Goal: Task Accomplishment & Management: Understand process/instructions

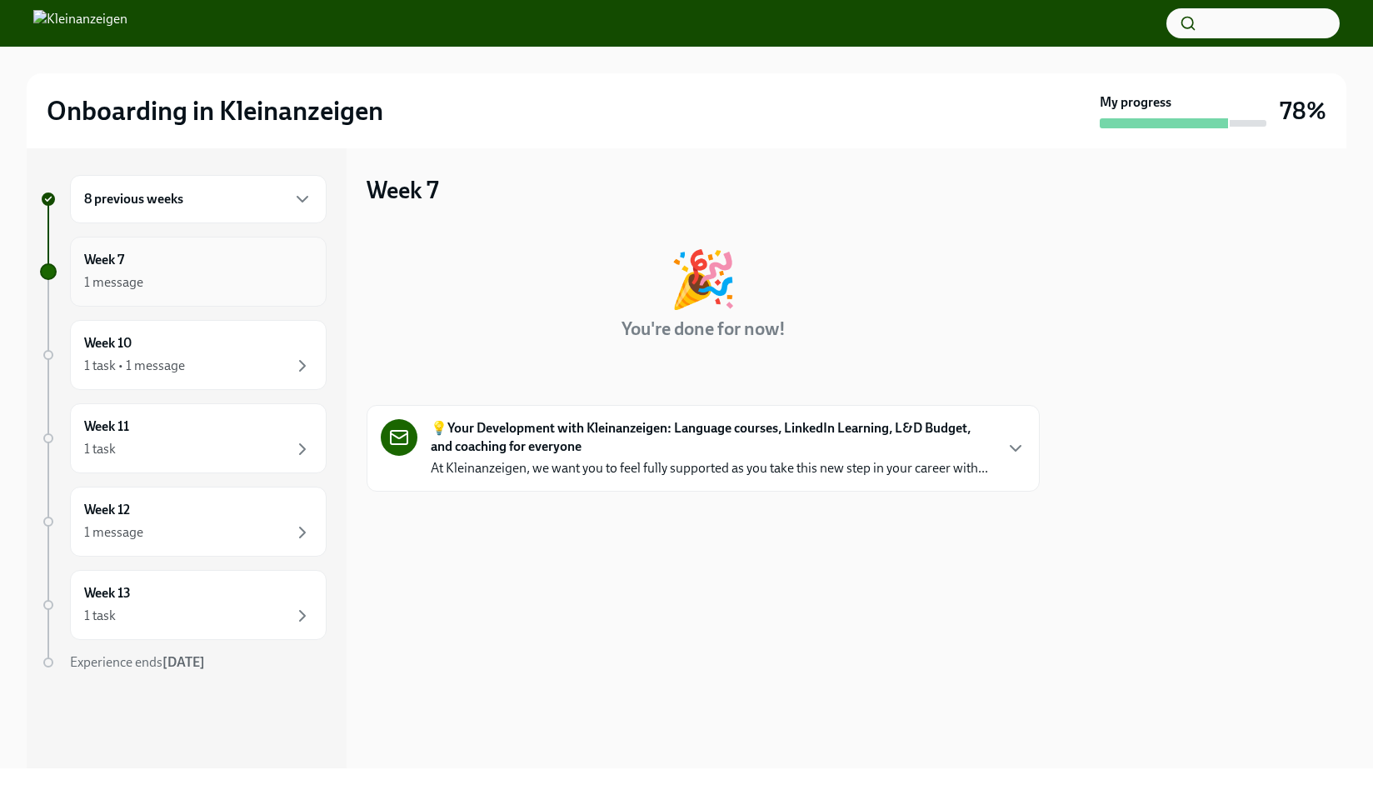
click at [172, 273] on div "1 message" at bounding box center [198, 282] width 228 height 20
click at [298, 202] on icon "button" at bounding box center [302, 199] width 20 height 20
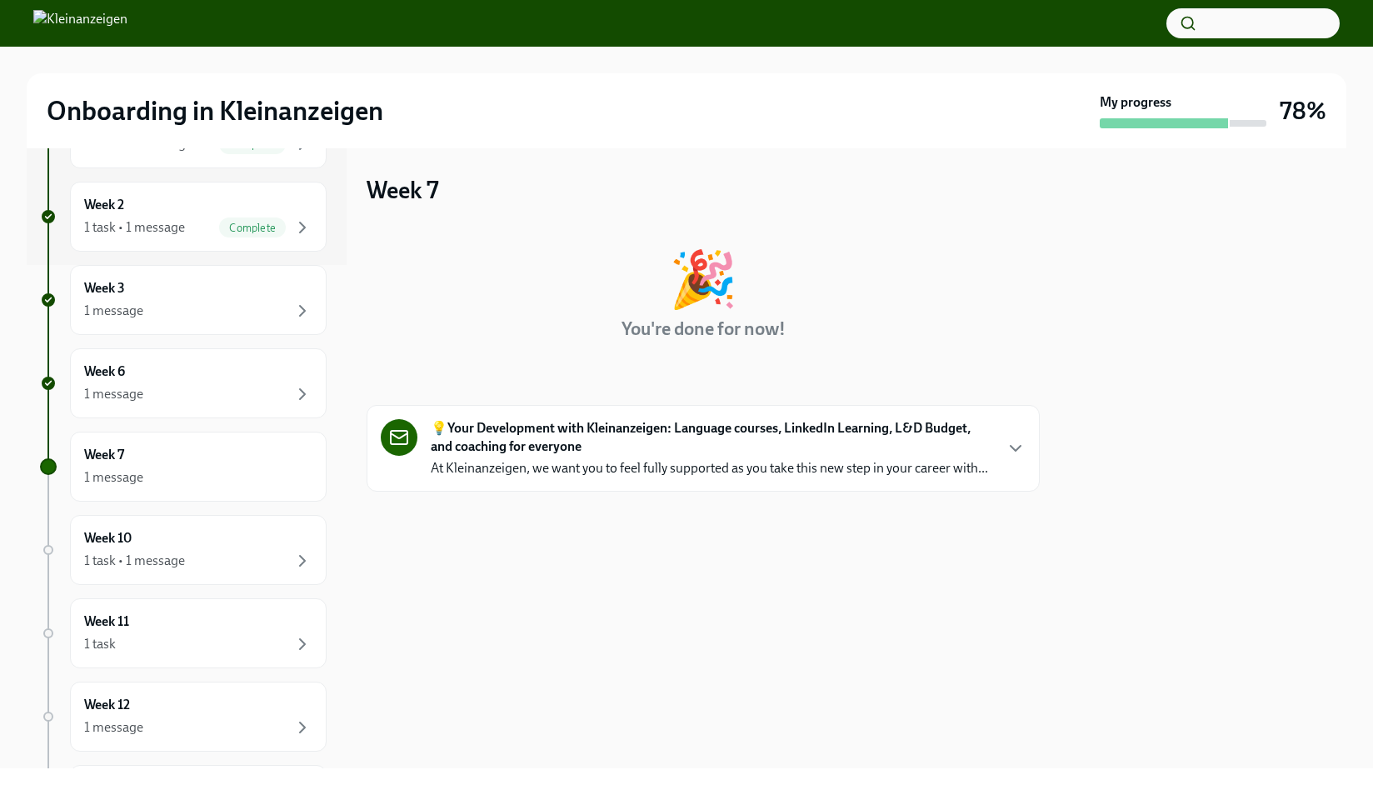
scroll to position [506, 0]
click at [1277, 103] on div "My progress 78%" at bounding box center [1213, 110] width 227 height 35
click at [207, 387] on div "1 message" at bounding box center [198, 392] width 228 height 20
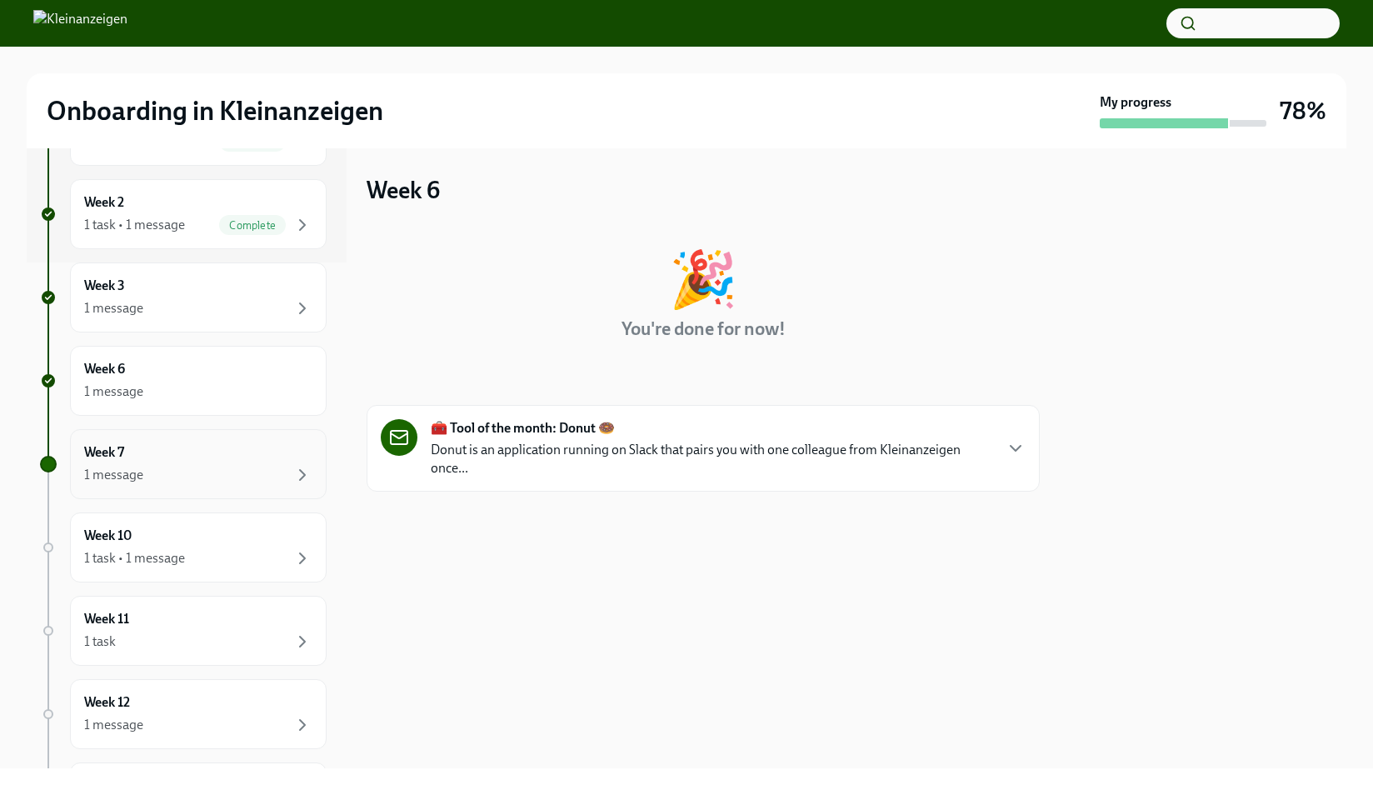
click at [179, 481] on div "1 message" at bounding box center [198, 475] width 228 height 20
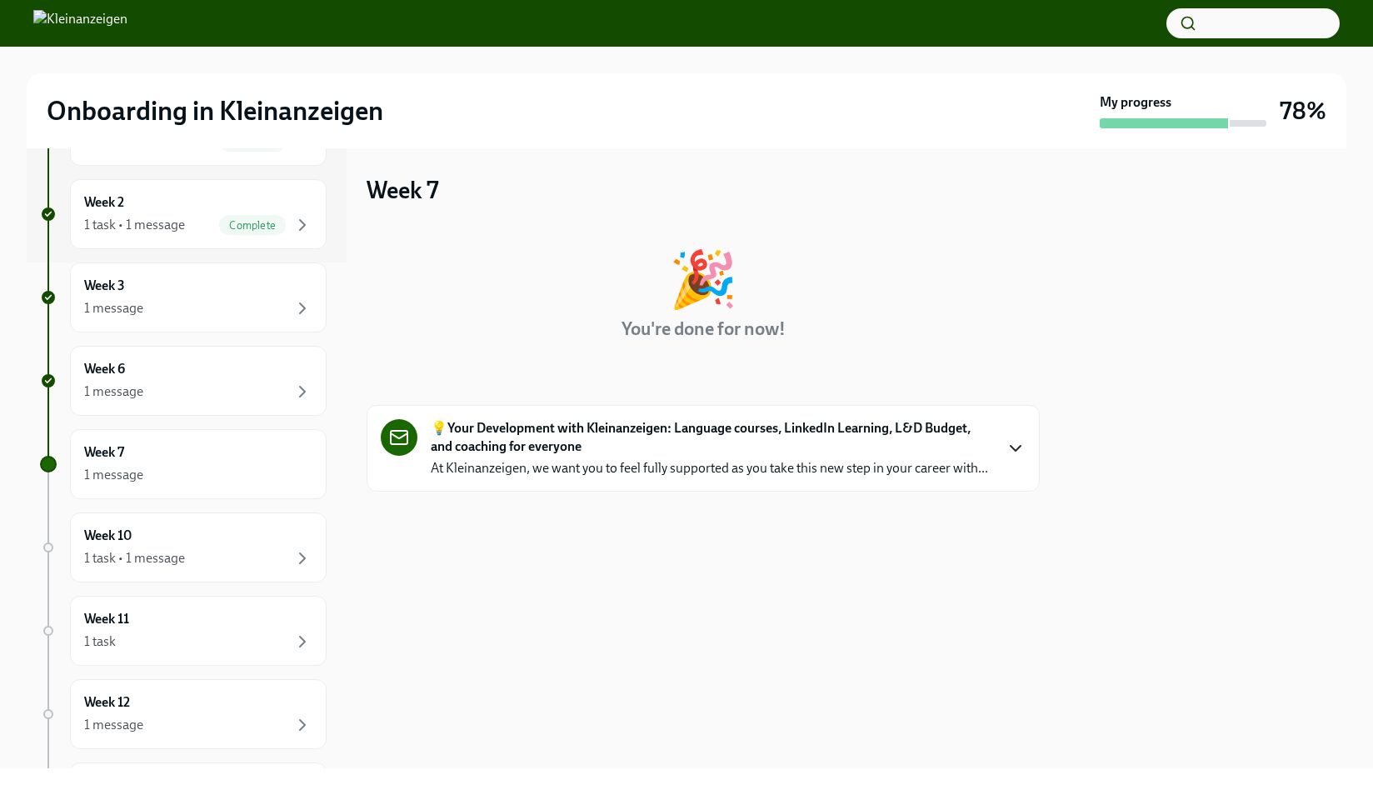
click at [1020, 450] on icon "button" at bounding box center [1015, 448] width 20 height 20
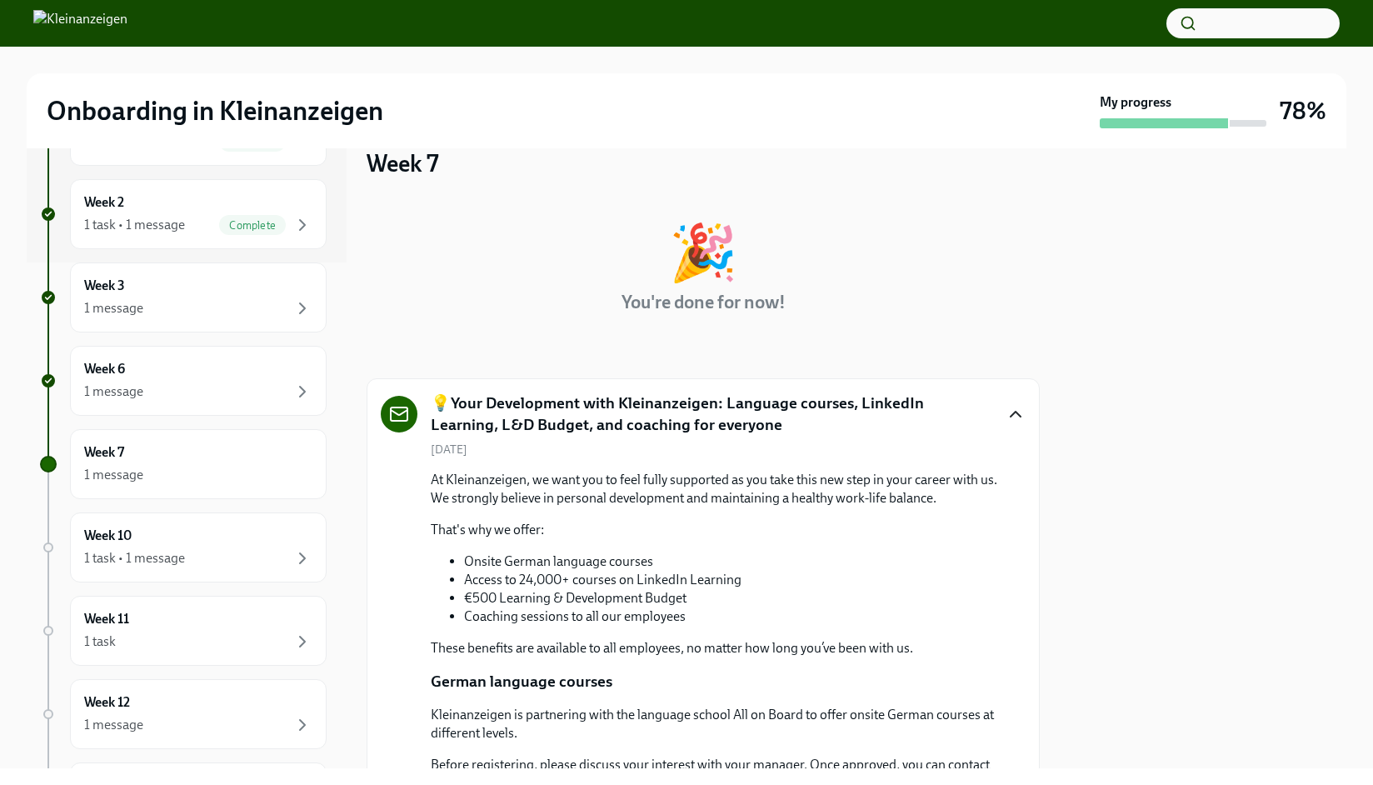
scroll to position [12, 0]
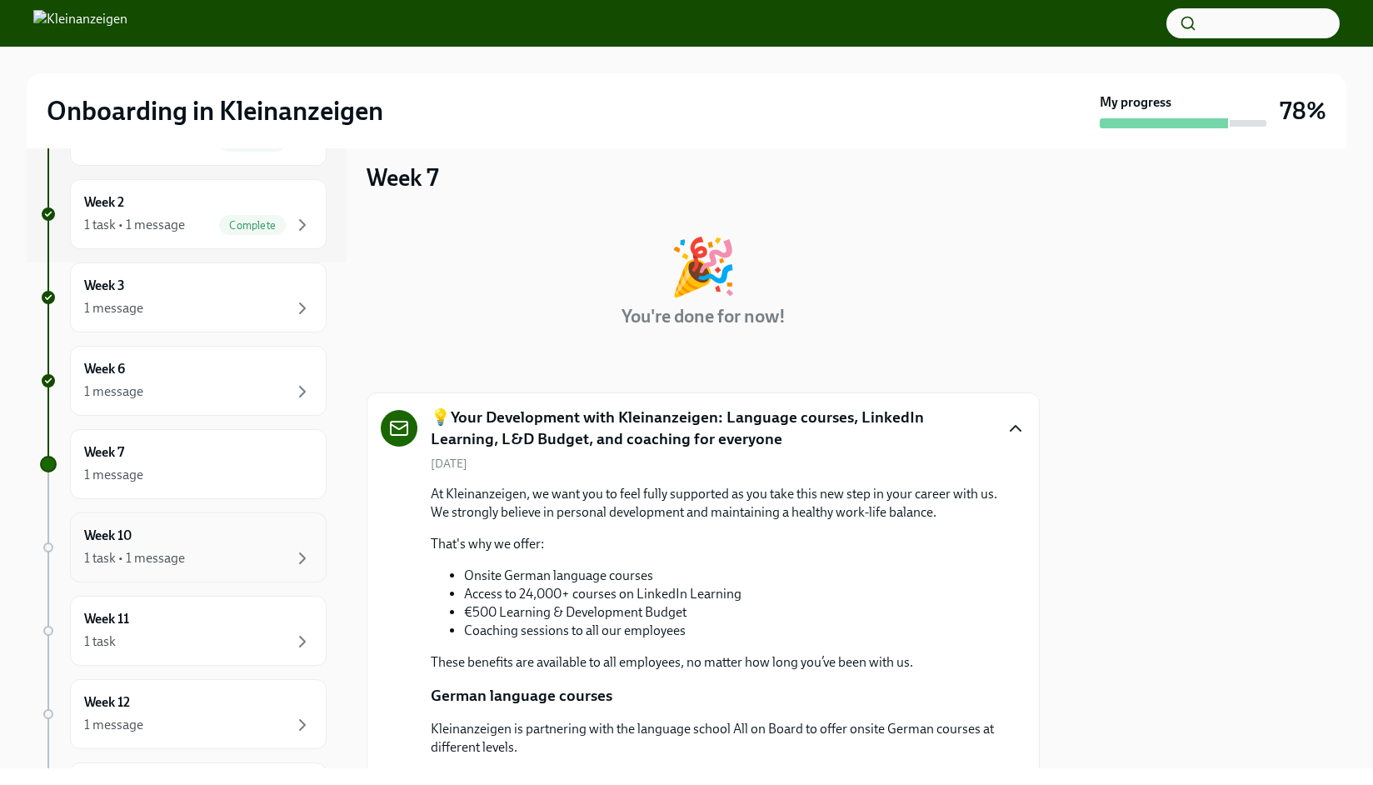
click at [194, 550] on div "1 task • 1 message" at bounding box center [198, 558] width 228 height 20
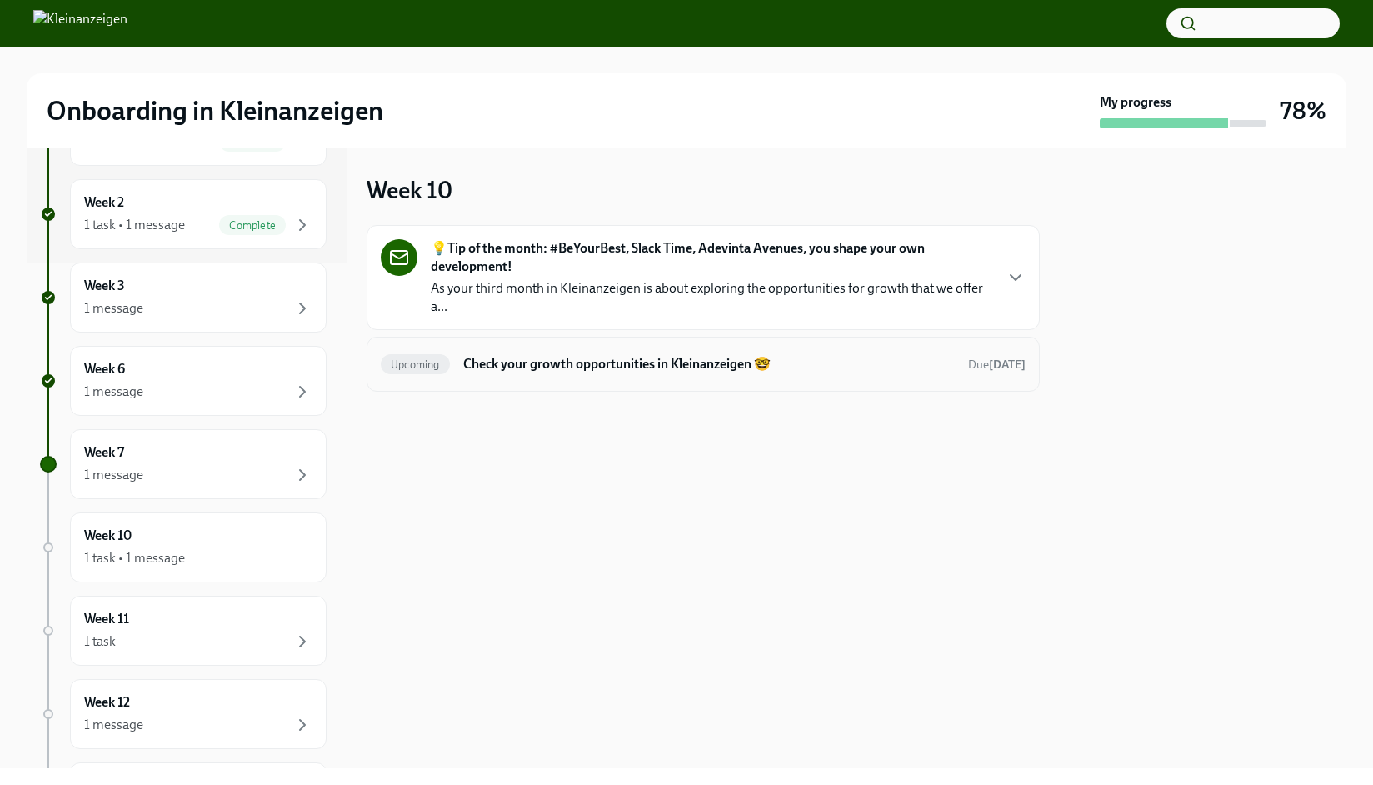
click at [613, 362] on h6 "Check your growth opportunities in Kleinanzeigen 🤓" at bounding box center [708, 364] width 491 height 18
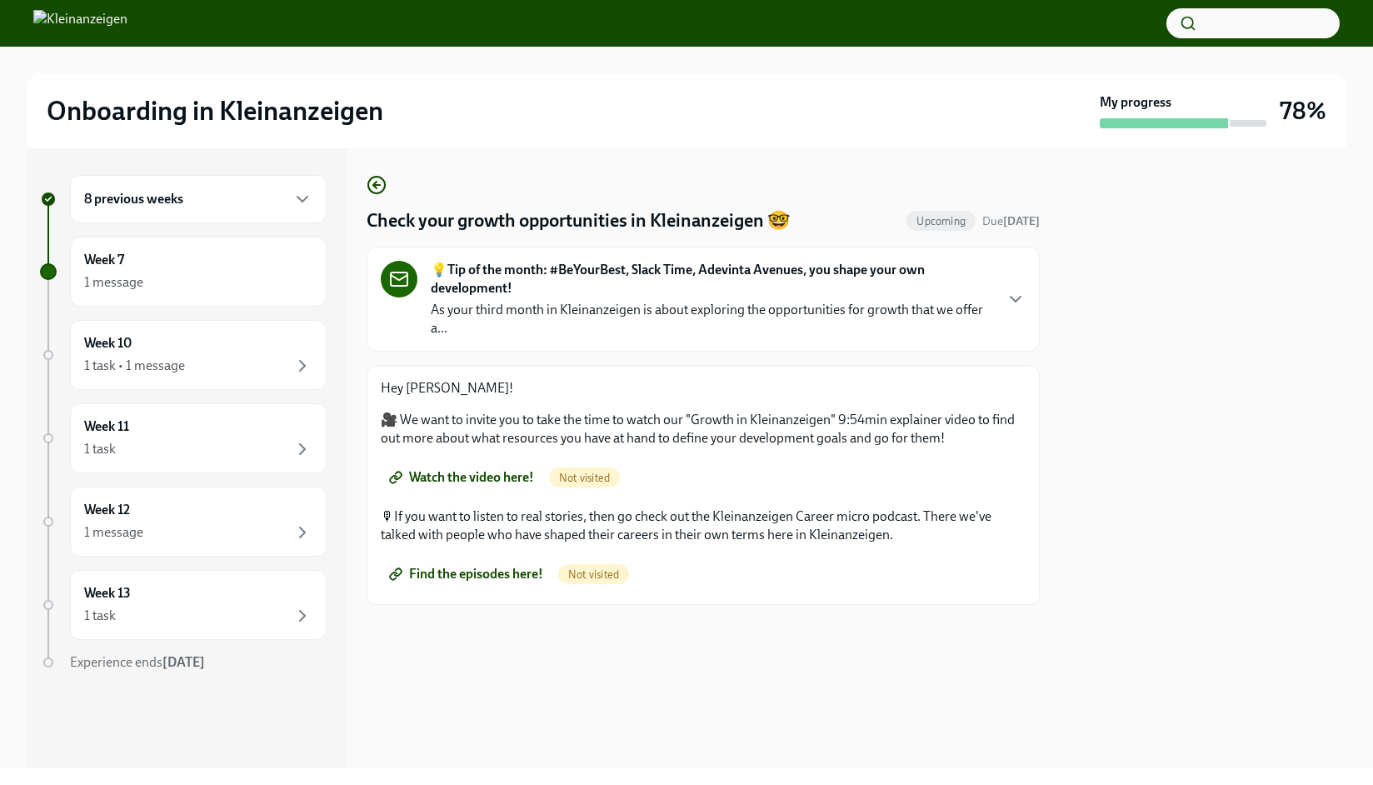
click at [553, 486] on div "Watch the video here! Not visited" at bounding box center [703, 477] width 645 height 33
click at [159, 359] on div "1 task • 1 message" at bounding box center [134, 366] width 101 height 18
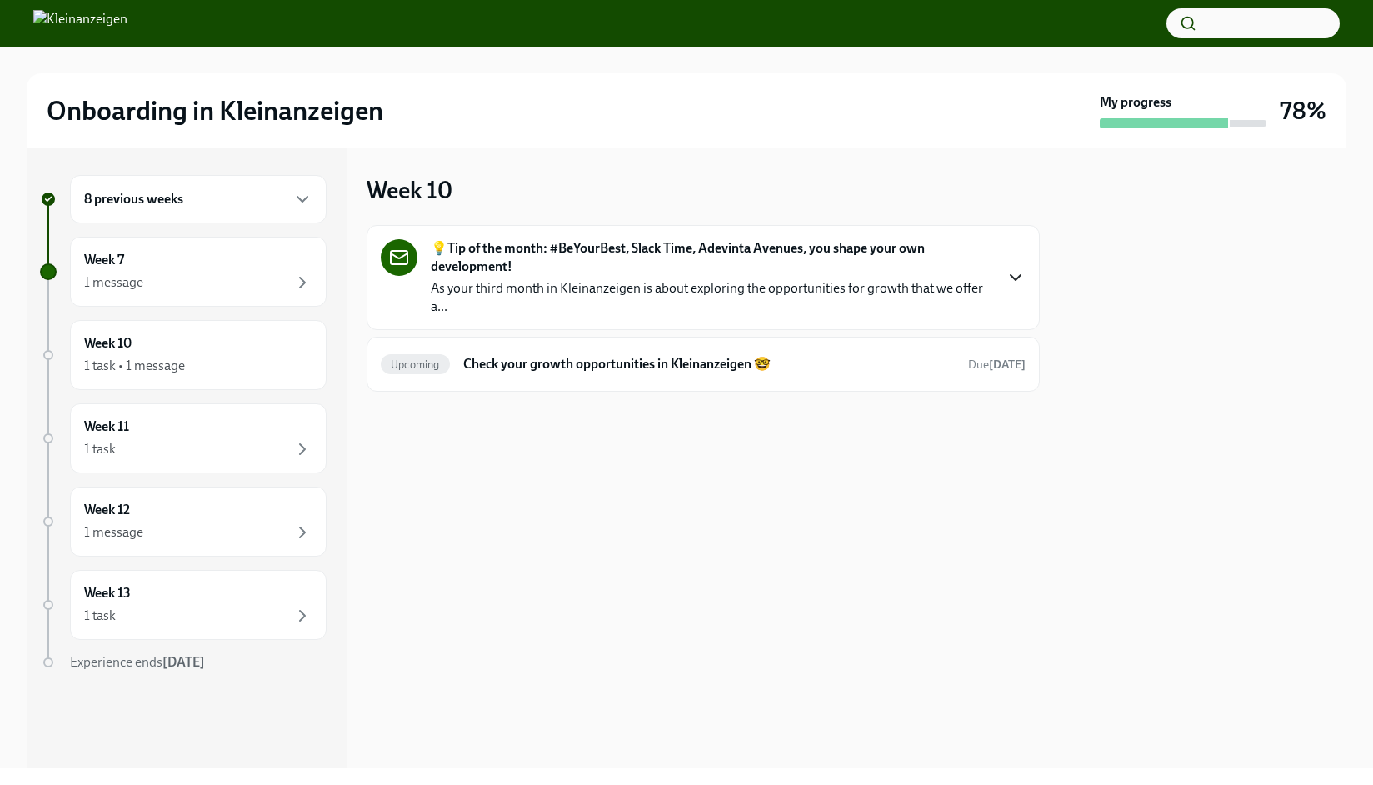
click at [1015, 273] on icon "button" at bounding box center [1015, 277] width 20 height 20
